Goal: Navigation & Orientation: Find specific page/section

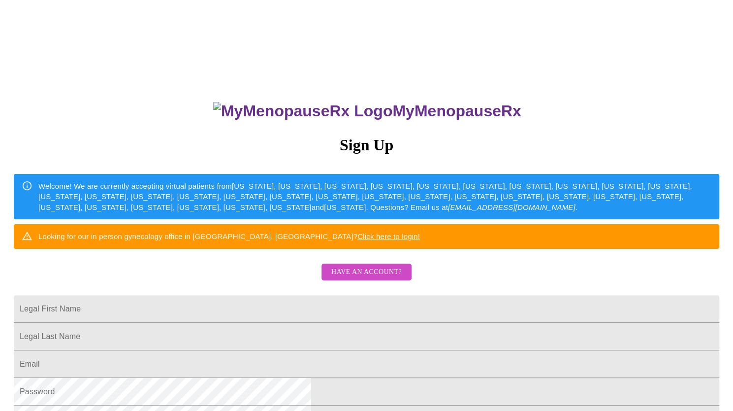
click at [355, 278] on span "Have an account?" at bounding box center [366, 272] width 70 height 12
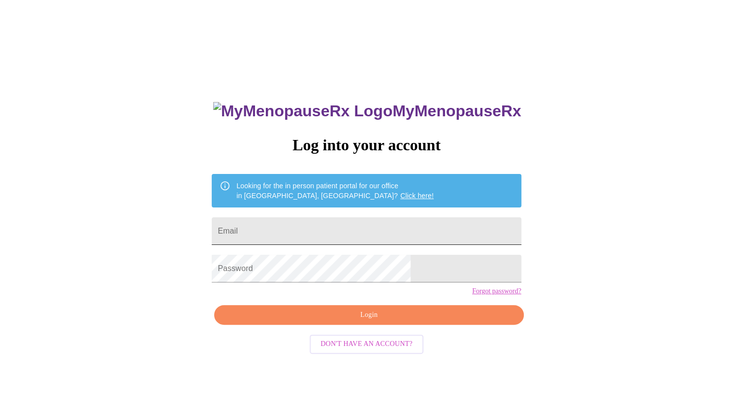
click at [329, 225] on input "Email" at bounding box center [366, 231] width 309 height 28
type input "[EMAIL_ADDRESS][DOMAIN_NAME]"
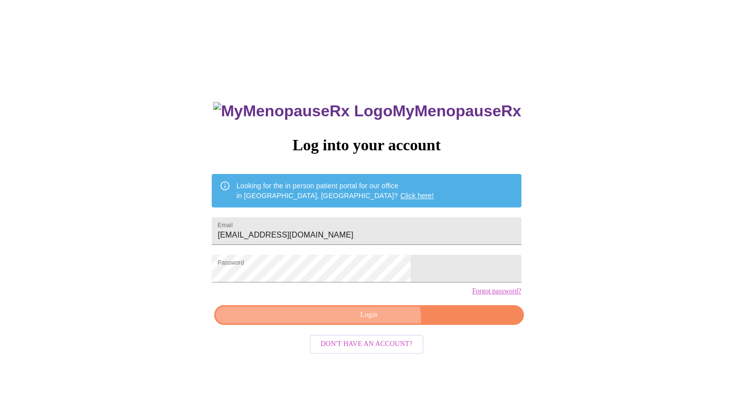
click at [373, 321] on span "Login" at bounding box center [368, 315] width 287 height 12
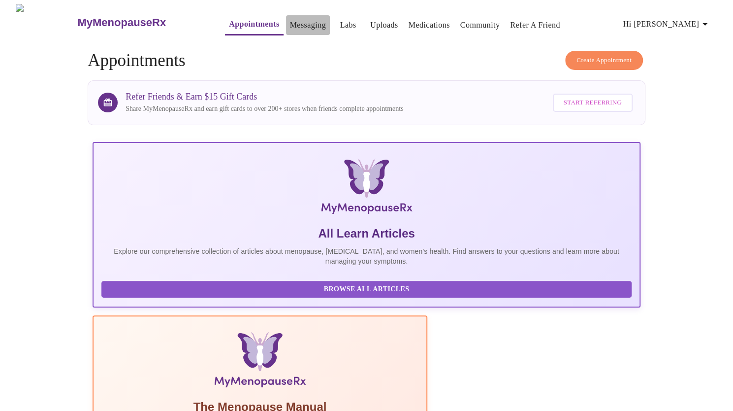
click at [297, 19] on link "Messaging" at bounding box center [308, 25] width 36 height 14
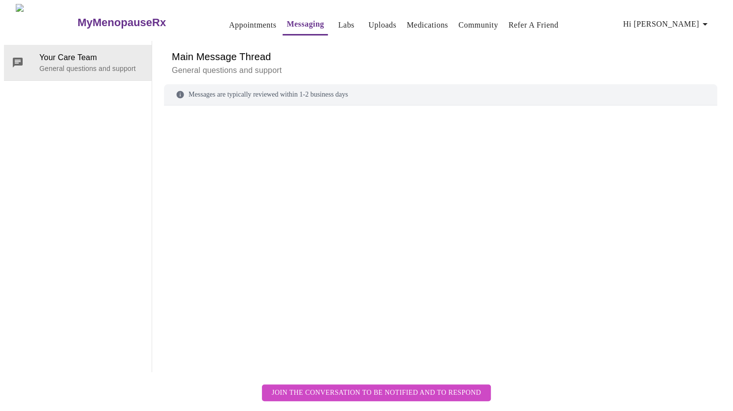
scroll to position [37, 0]
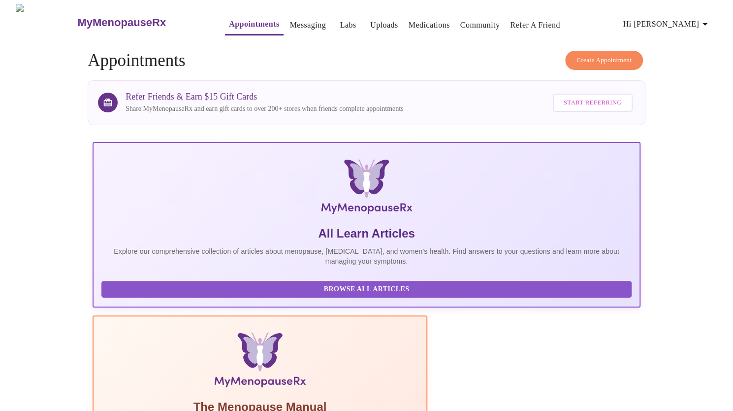
click at [370, 22] on link "Uploads" at bounding box center [384, 25] width 28 height 14
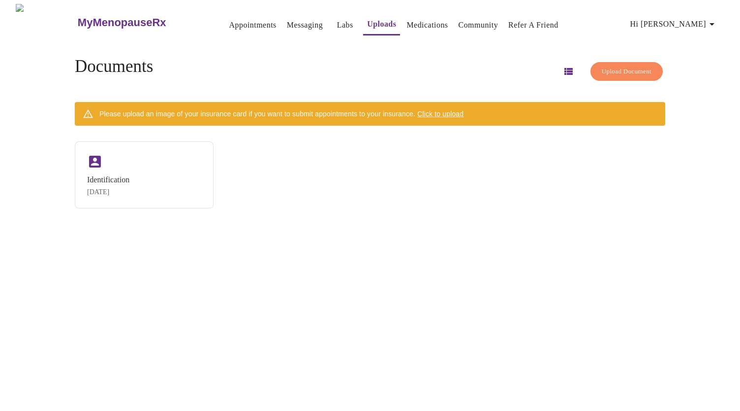
click at [620, 66] on span "Upload Document" at bounding box center [627, 71] width 50 height 11
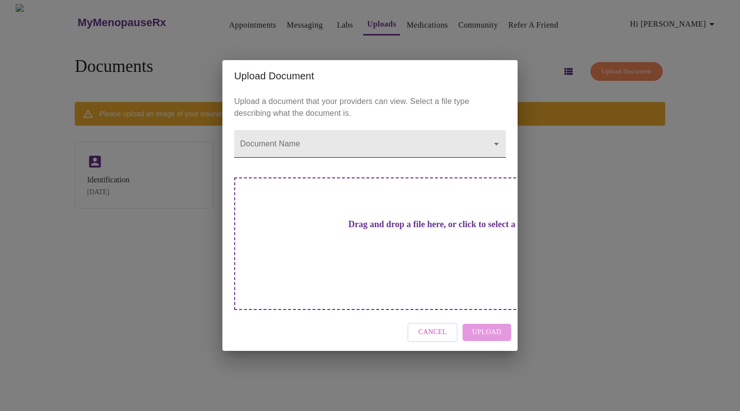
click at [350, 161] on body "MyMenopauseRx Appointments Messaging Labs Uploads Medications Community Refer a…" at bounding box center [370, 209] width 733 height 411
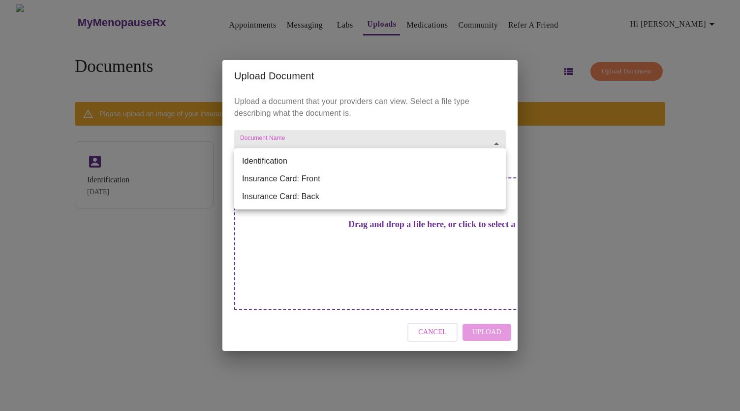
click at [593, 194] on div at bounding box center [370, 205] width 740 height 411
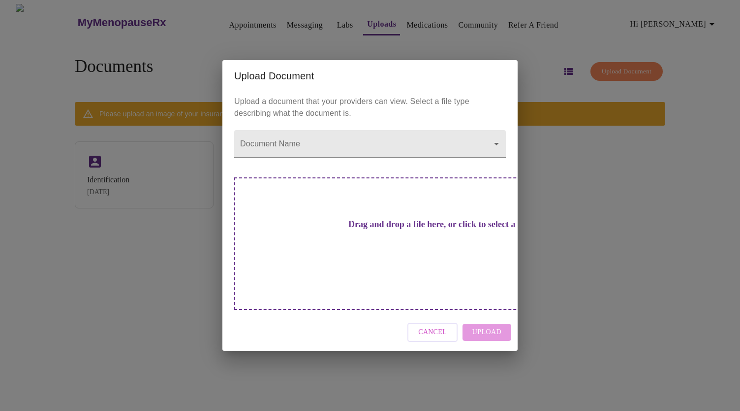
click at [318, 23] on div "Upload Document Upload a document that your providers can view. Select a file t…" at bounding box center [370, 205] width 740 height 411
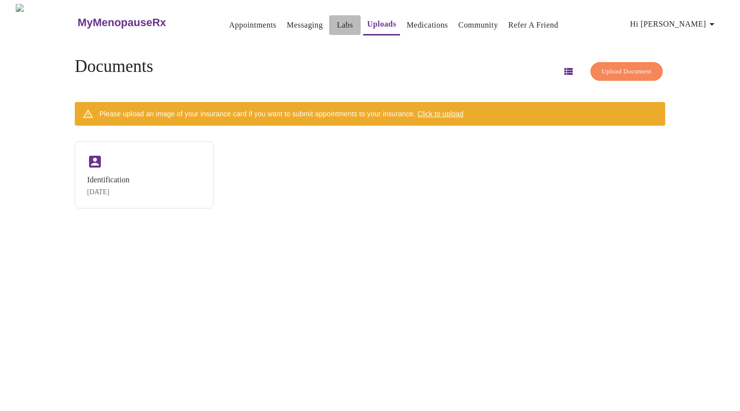
click at [337, 22] on link "Labs" at bounding box center [345, 25] width 16 height 14
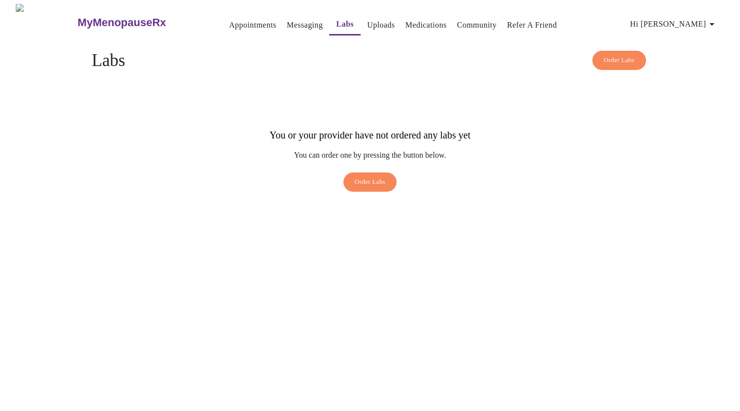
click at [287, 19] on link "Messaging" at bounding box center [305, 25] width 36 height 14
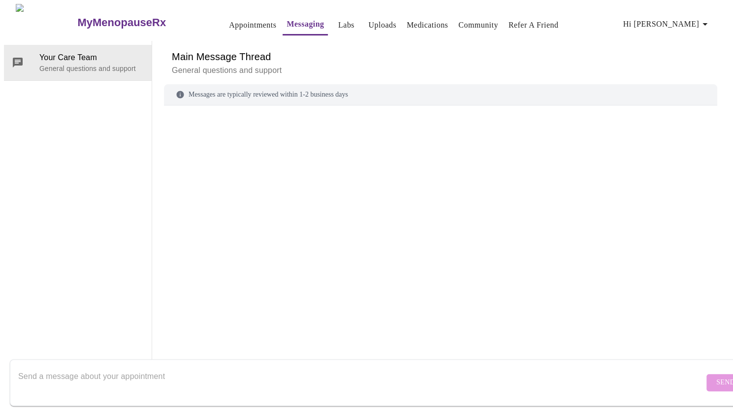
click at [368, 19] on link "Uploads" at bounding box center [382, 25] width 28 height 14
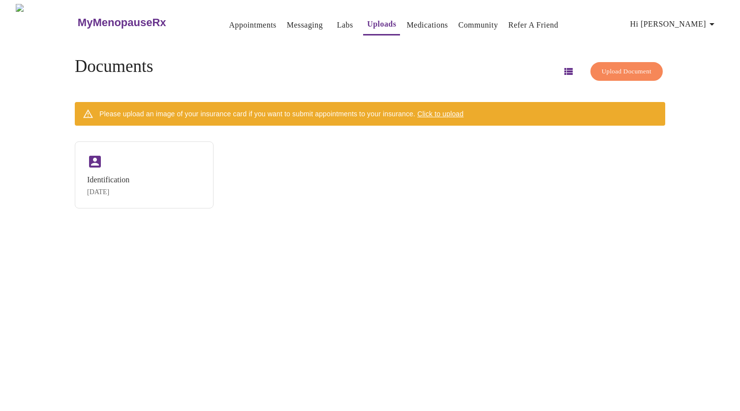
click at [614, 66] on span "Upload Document" at bounding box center [627, 71] width 50 height 11
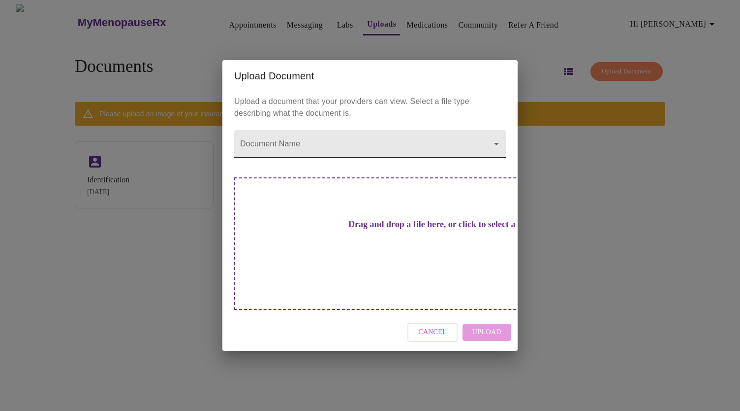
click at [425, 157] on body "MyMenopauseRx Appointments Messaging Labs Uploads Medications Community Refer a…" at bounding box center [370, 209] width 733 height 411
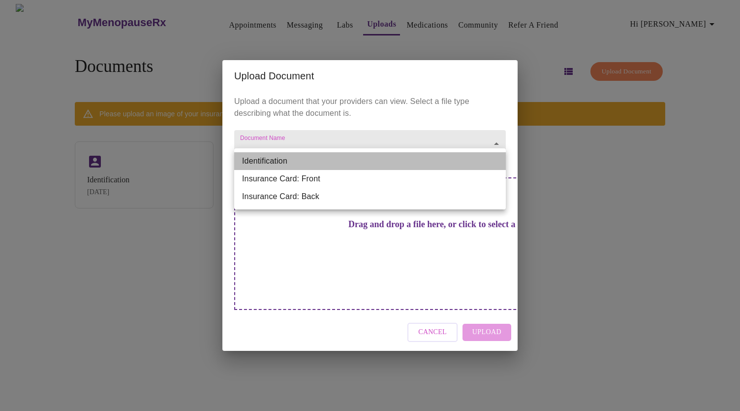
click at [425, 157] on li "Identification" at bounding box center [370, 161] width 272 height 18
type input "Identification"
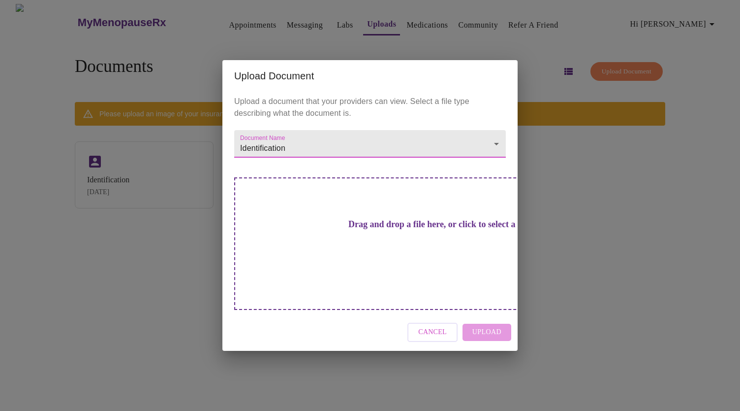
click at [426, 160] on body "MyMenopauseRx Appointments Messaging Labs Uploads Medications Community Refer a…" at bounding box center [370, 209] width 733 height 411
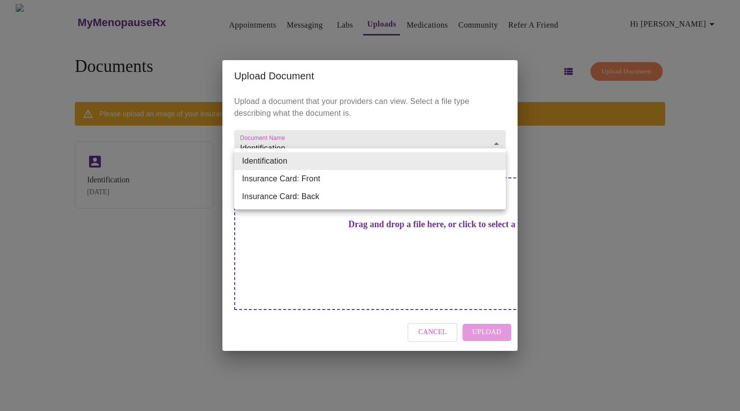
click at [568, 198] on div at bounding box center [370, 205] width 740 height 411
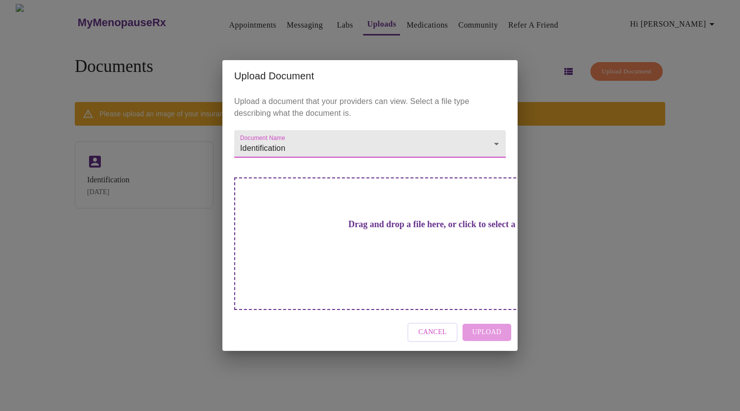
click at [404, 85] on div "Upload Document" at bounding box center [370, 76] width 295 height 32
click at [396, 54] on div "Upload Document Upload a document that your providers can view. Select a file t…" at bounding box center [370, 205] width 740 height 411
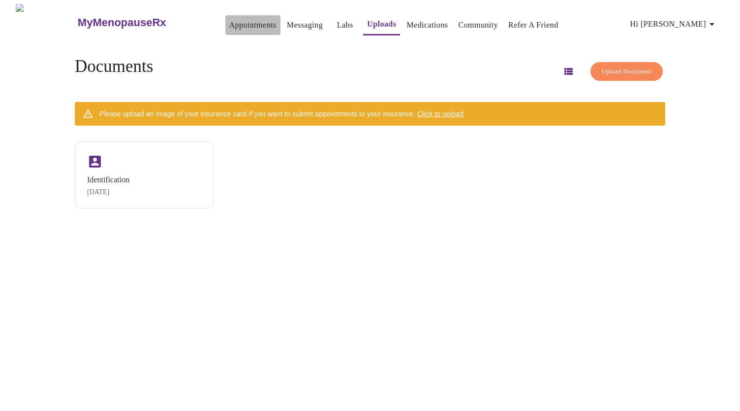
click at [229, 18] on link "Appointments" at bounding box center [252, 25] width 47 height 14
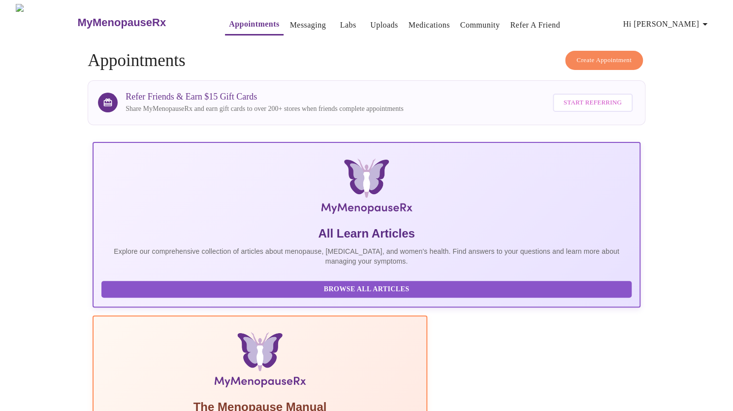
scroll to position [128, 0]
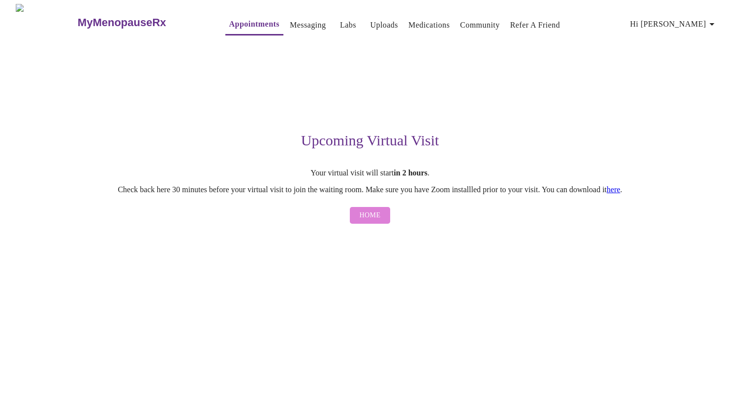
click at [380, 217] on button "Home" at bounding box center [370, 215] width 41 height 17
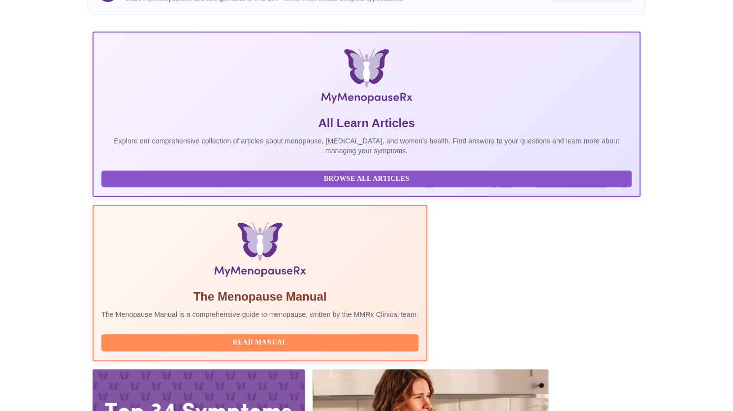
scroll to position [128, 0]
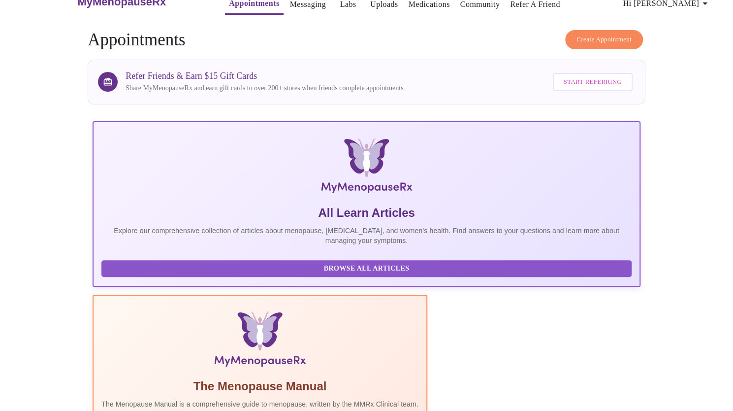
scroll to position [0, 0]
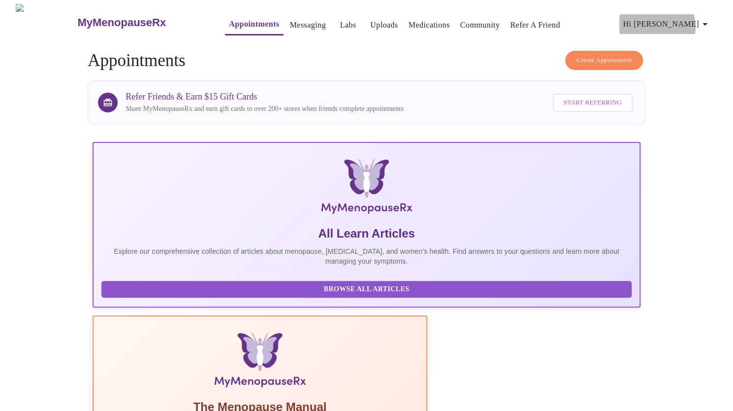
click at [705, 23] on icon "button" at bounding box center [705, 24] width 12 height 12
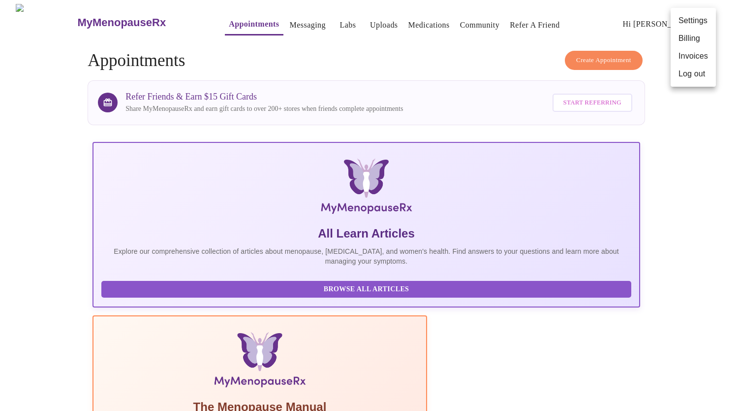
click at [279, 23] on div at bounding box center [370, 205] width 740 height 411
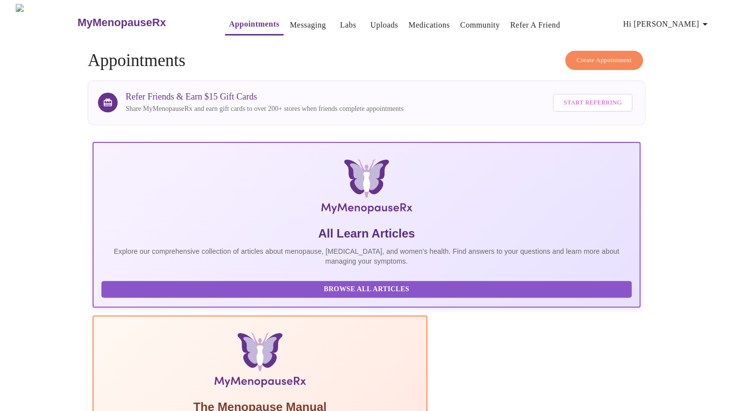
click at [290, 22] on link "Messaging" at bounding box center [308, 25] width 36 height 14
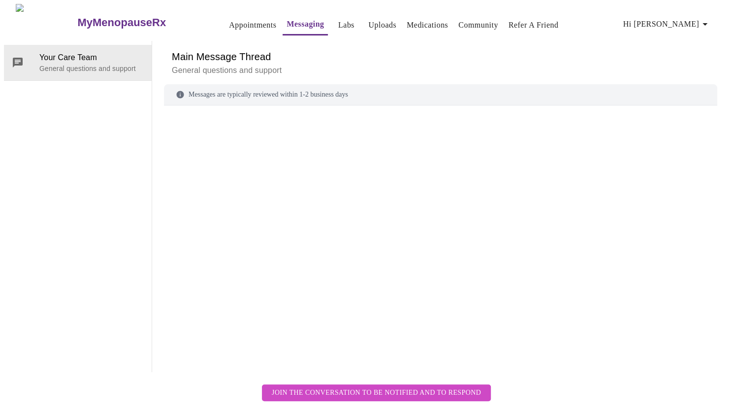
scroll to position [37, 0]
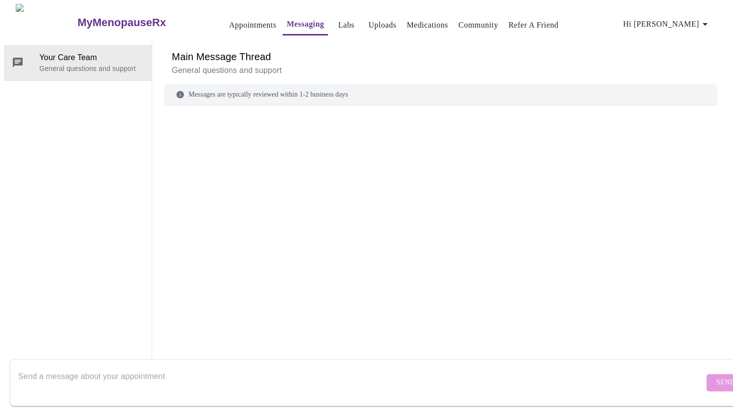
click at [137, 369] on textarea "Send a message about your appointment" at bounding box center [361, 382] width 686 height 32
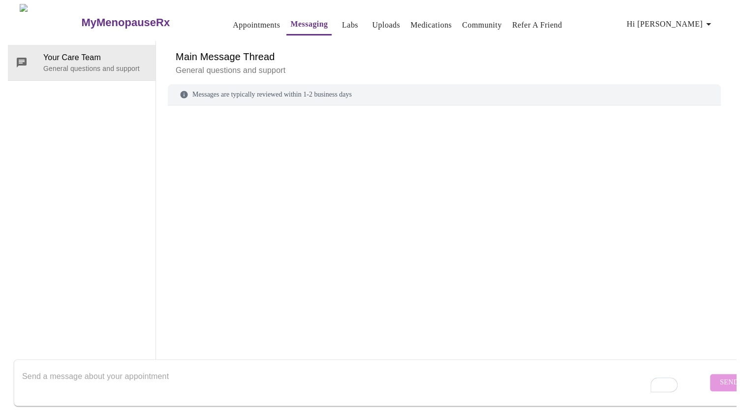
scroll to position [0, 0]
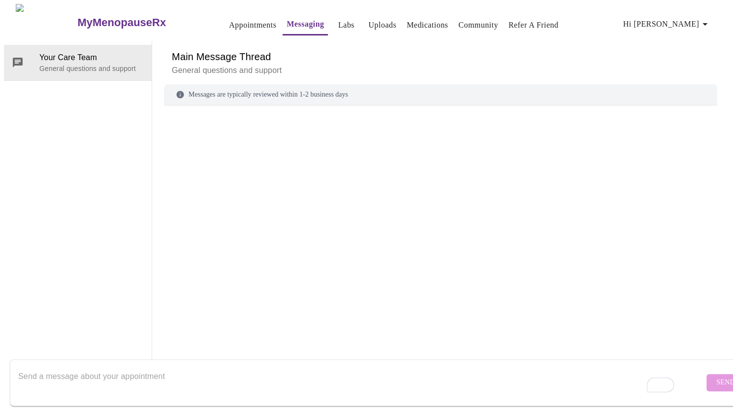
click at [338, 23] on link "Labs" at bounding box center [346, 25] width 16 height 14
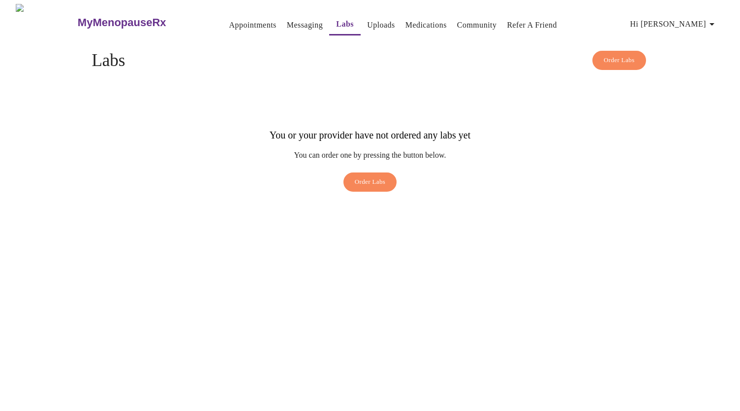
click at [368, 23] on link "Uploads" at bounding box center [381, 25] width 28 height 14
